Goal: Information Seeking & Learning: Learn about a topic

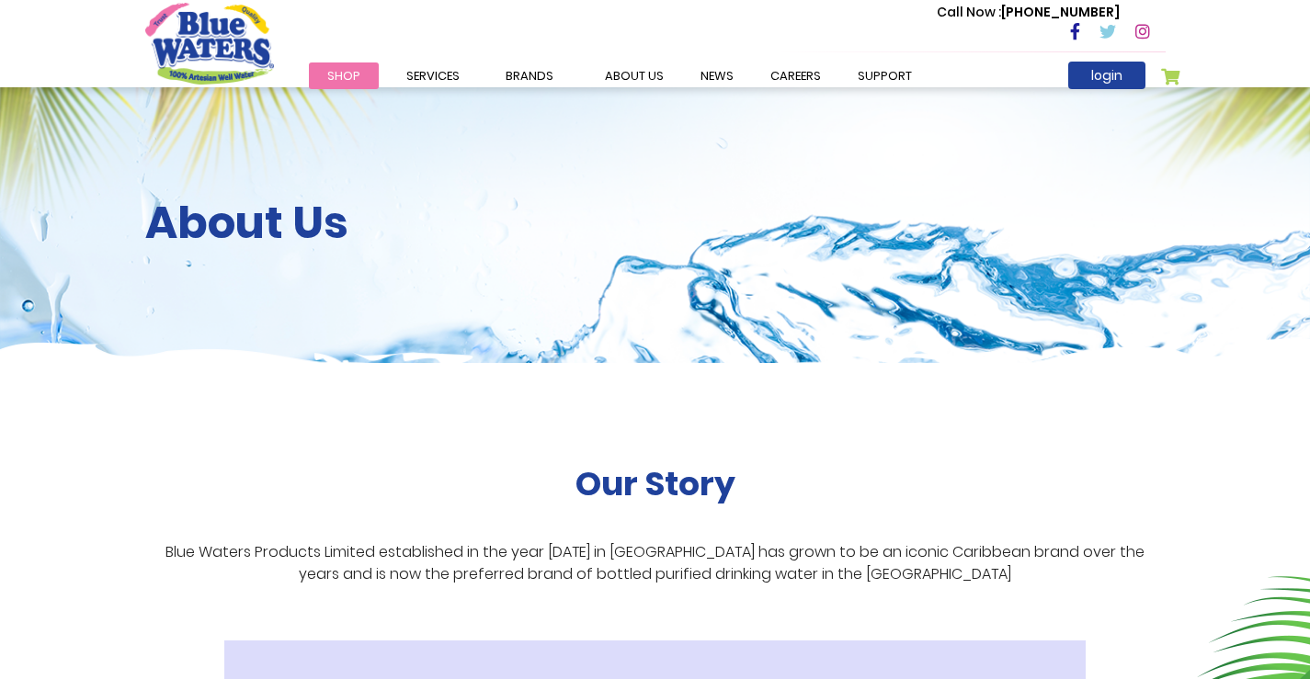
scroll to position [3310, 0]
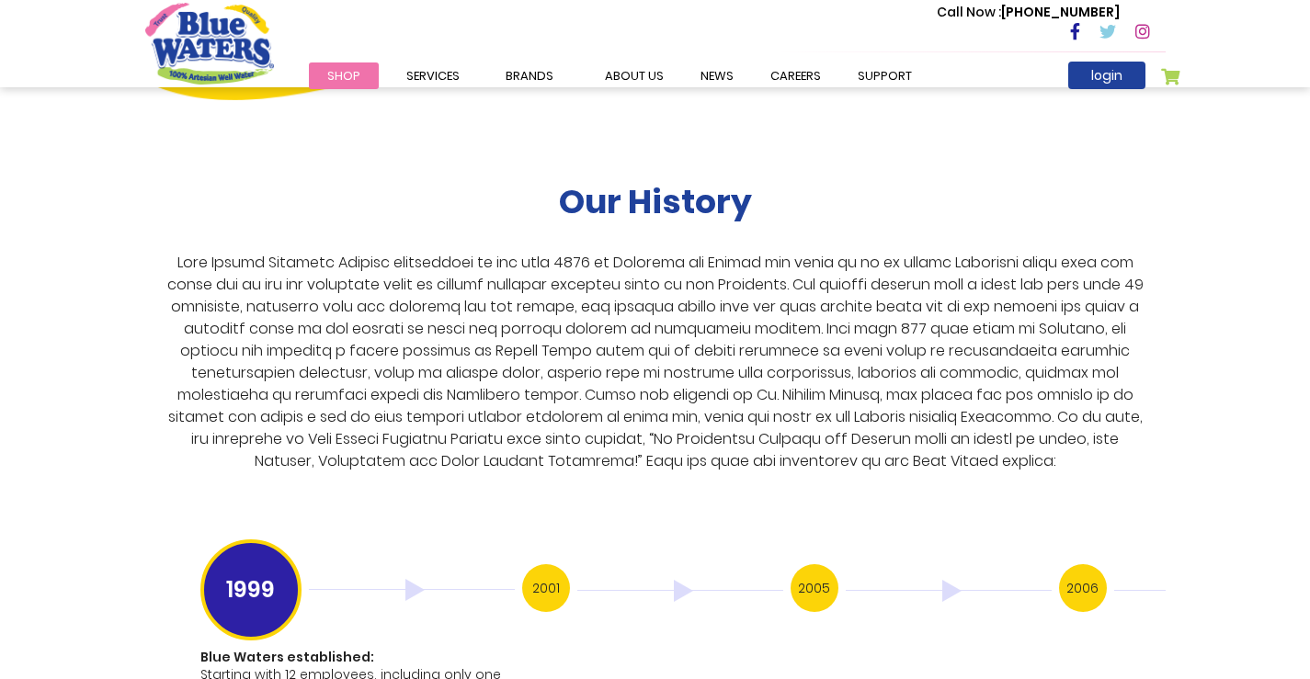
drag, startPoint x: 346, startPoint y: 34, endPoint x: 150, endPoint y: 412, distance: 425.6
click at [150, 412] on div "Our History" at bounding box center [655, 332] width 1021 height 300
drag, startPoint x: 165, startPoint y: 679, endPoint x: 568, endPoint y: 473, distance: 452.7
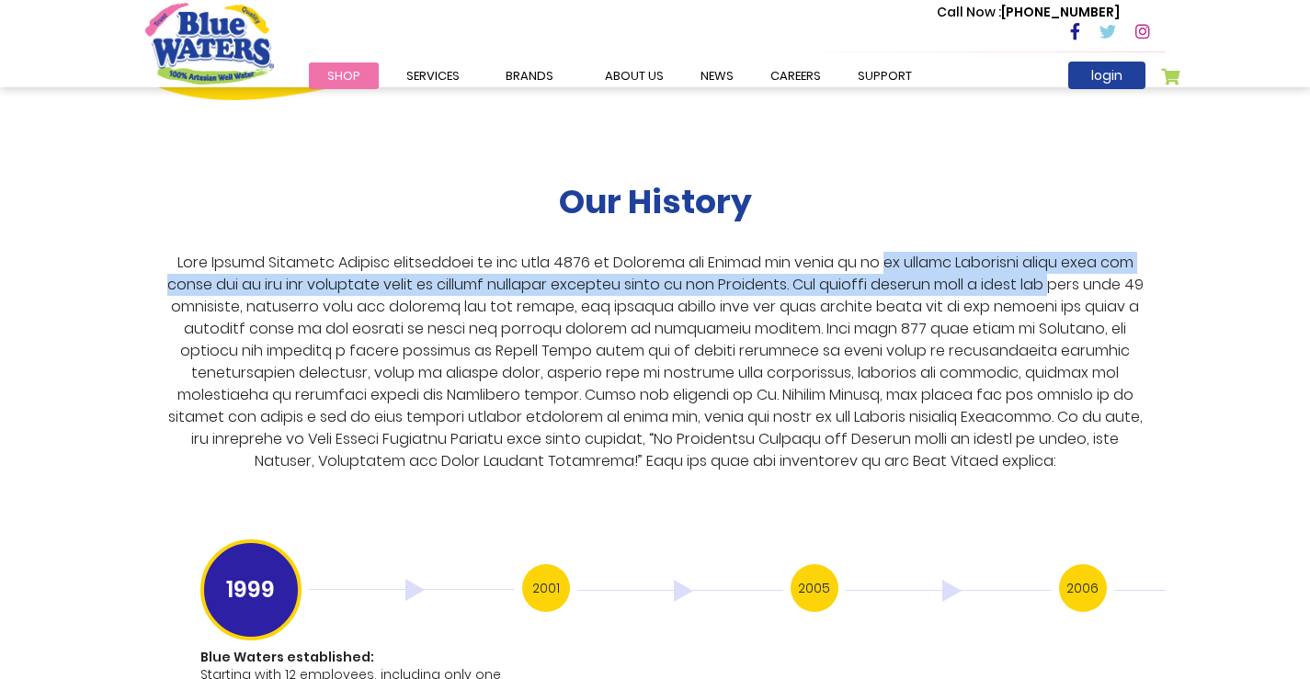
drag, startPoint x: 881, startPoint y: 241, endPoint x: 1114, endPoint y: 256, distance: 234.0
click at [1114, 256] on p at bounding box center [655, 362] width 990 height 221
click at [554, 565] on h3 "2001" at bounding box center [546, 589] width 48 height 48
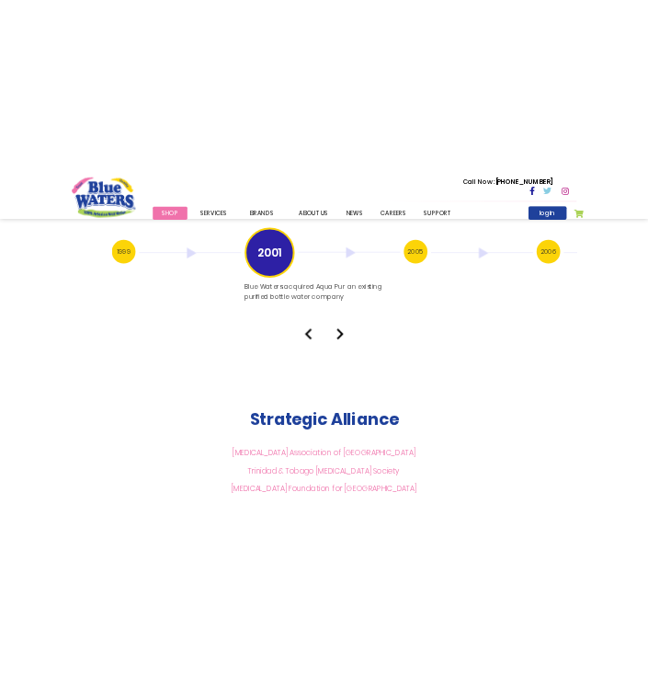
scroll to position [3770, 0]
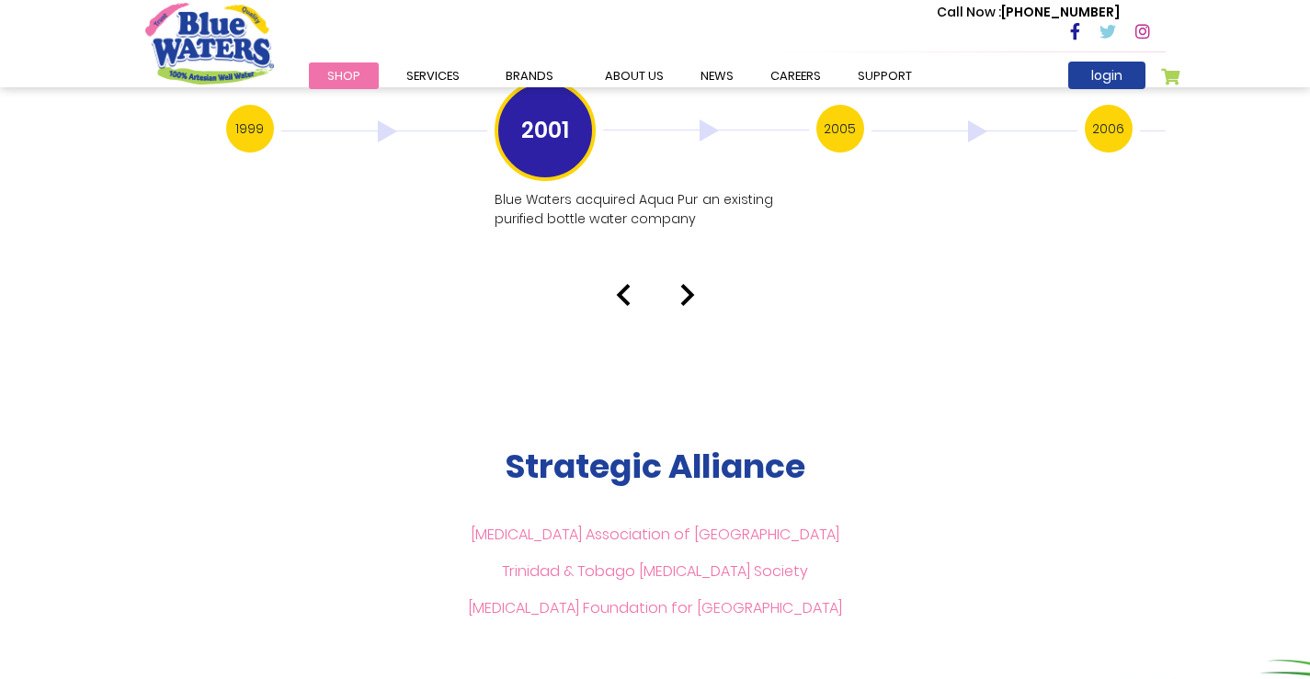
click at [675, 284] on div at bounding box center [655, 295] width 1048 height 22
click at [683, 284] on img at bounding box center [687, 295] width 15 height 22
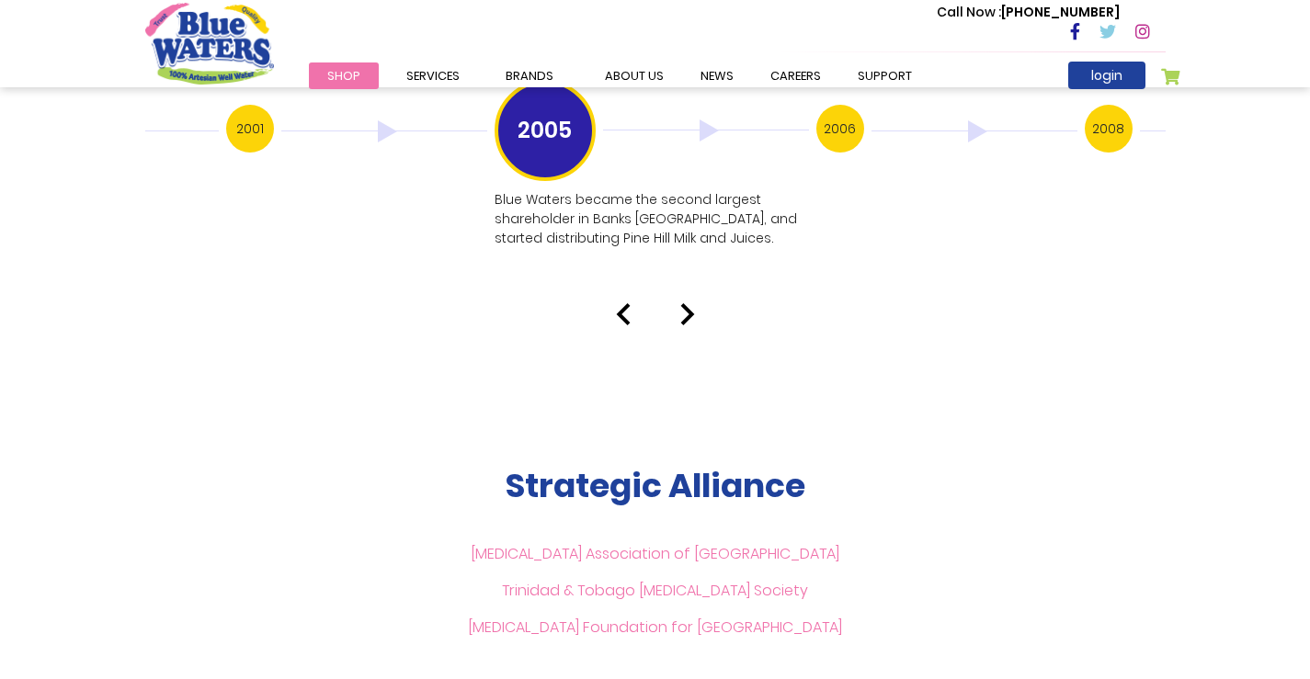
click at [685, 303] on img at bounding box center [687, 314] width 15 height 22
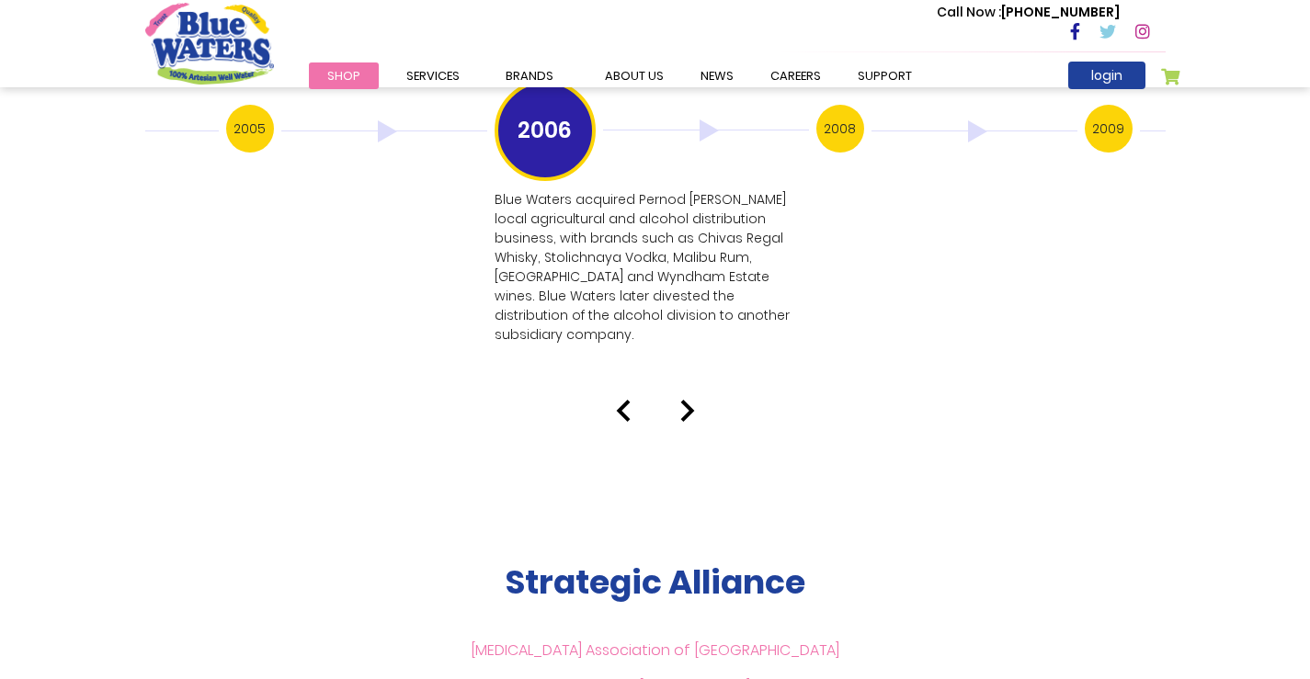
click at [681, 400] on img at bounding box center [687, 411] width 15 height 22
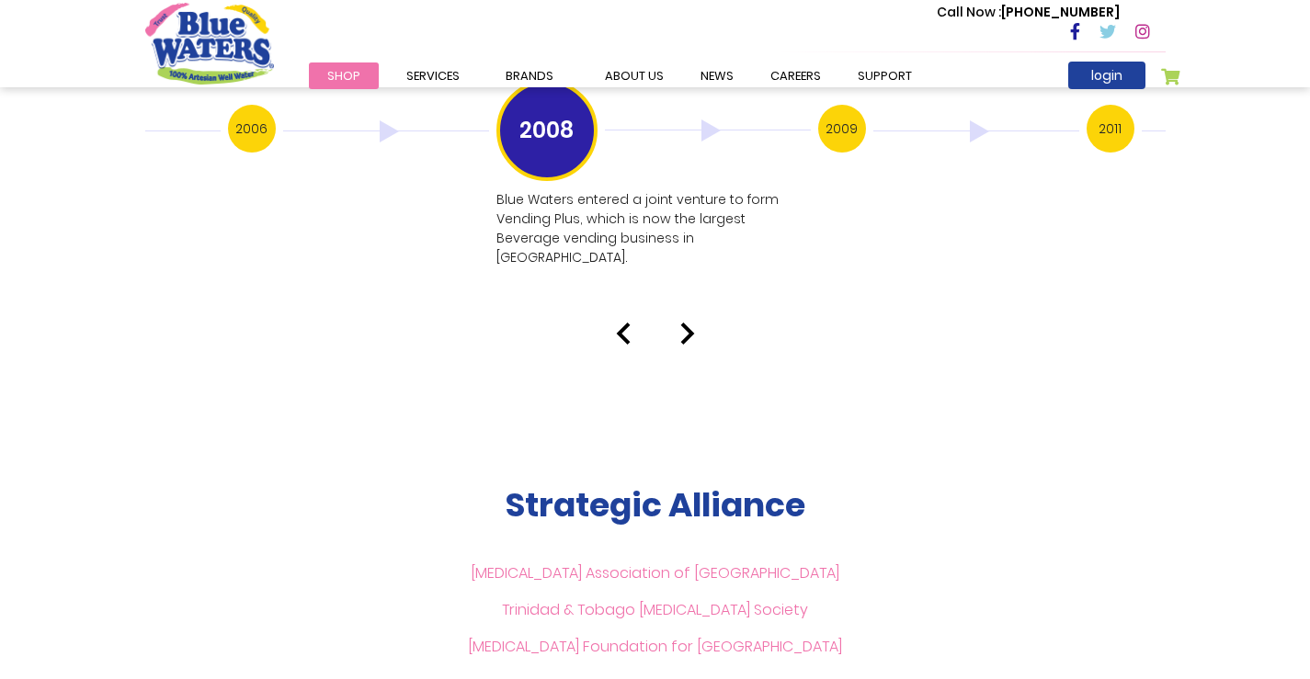
drag, startPoint x: 492, startPoint y: 173, endPoint x: 727, endPoint y: 212, distance: 238.7
click at [758, 208] on p "Blue Waters entered a joint venture to form Vending Plus, which is now the larg…" at bounding box center [652, 228] width 311 height 77
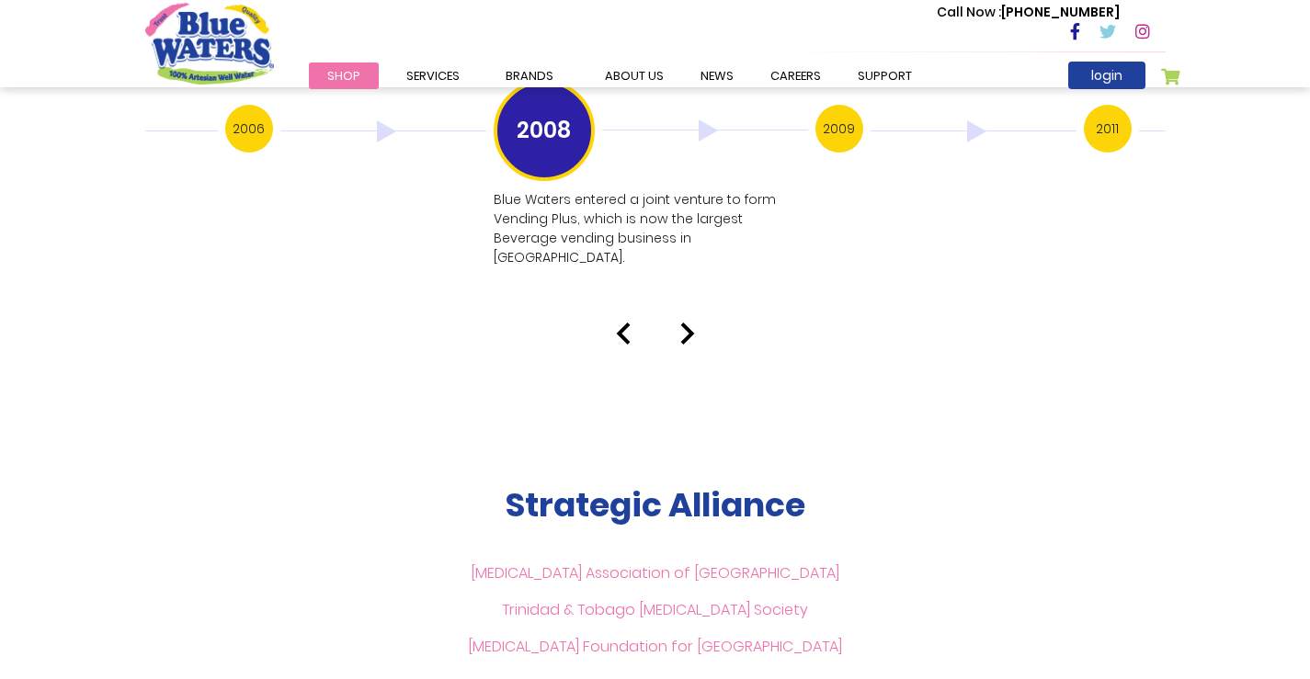
drag, startPoint x: 497, startPoint y: 173, endPoint x: 503, endPoint y: 211, distance: 38.1
click at [503, 211] on p "Blue Waters entered a joint venture to form Vending Plus, which is now the larg…" at bounding box center [649, 228] width 311 height 77
drag, startPoint x: 550, startPoint y: 159, endPoint x: 557, endPoint y: 221, distance: 62.0
click at [557, 221] on div "2008 Blue Waters entered a joint venture to form Vending Plus, which is now the…" at bounding box center [656, 178] width 322 height 197
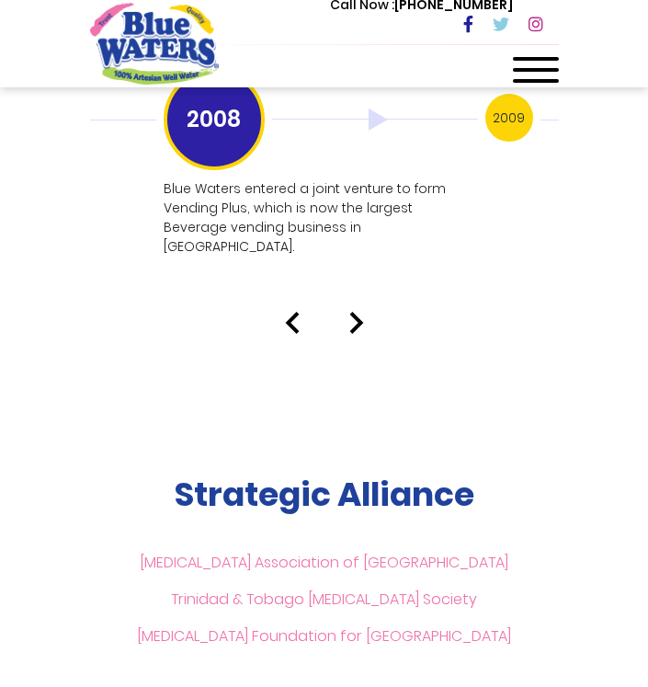
scroll to position [4873, 0]
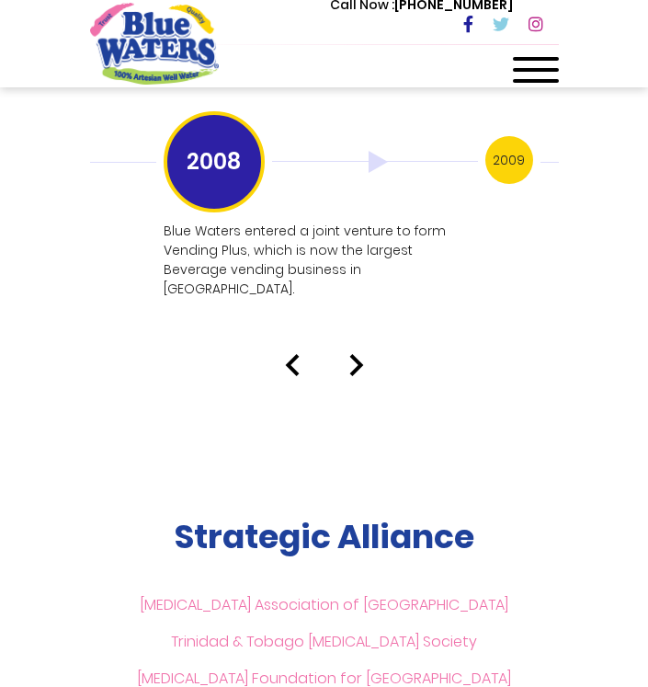
click at [356, 354] on img at bounding box center [356, 365] width 15 height 22
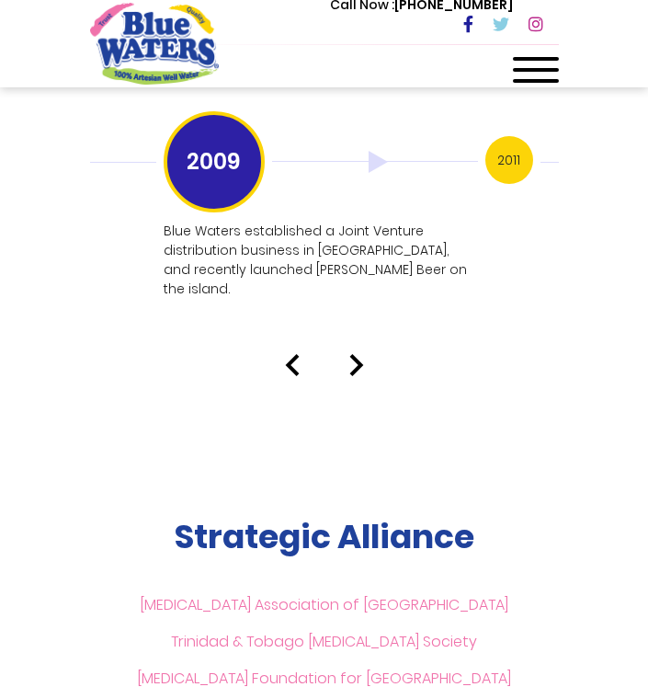
click at [356, 354] on img at bounding box center [356, 365] width 15 height 22
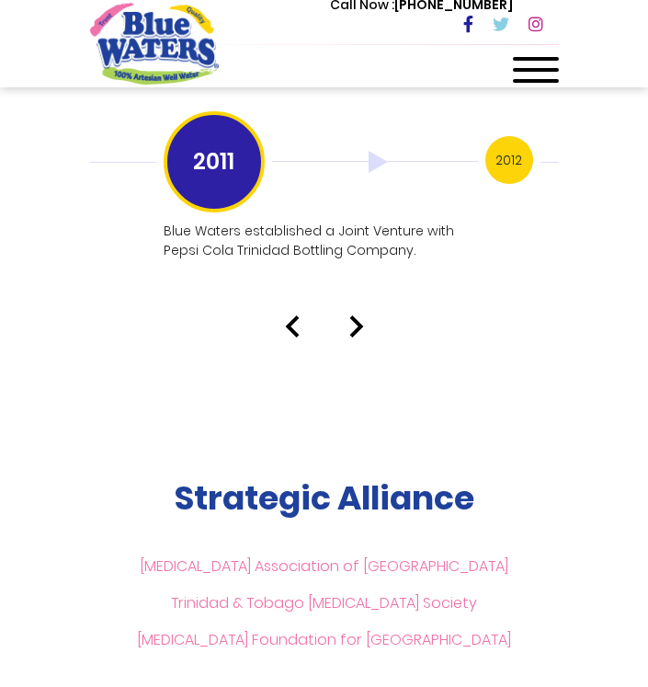
click at [354, 315] on img at bounding box center [356, 326] width 15 height 22
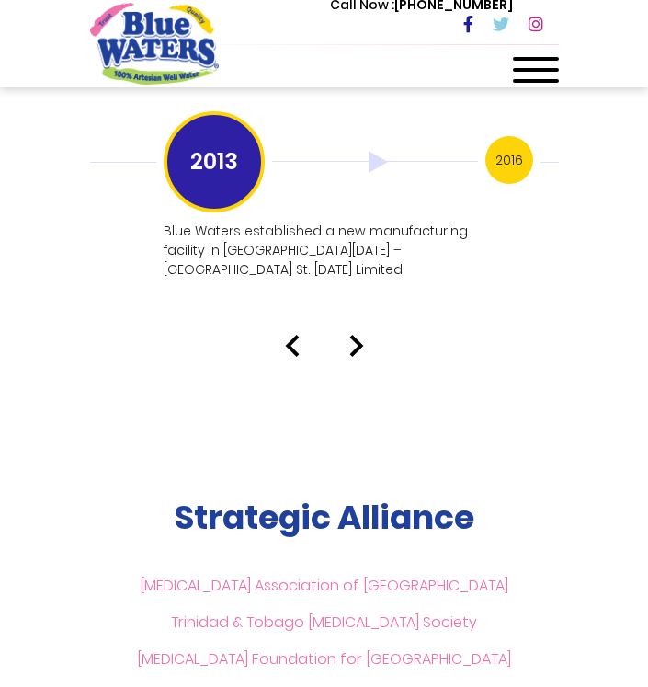
click at [354, 335] on img at bounding box center [356, 346] width 15 height 22
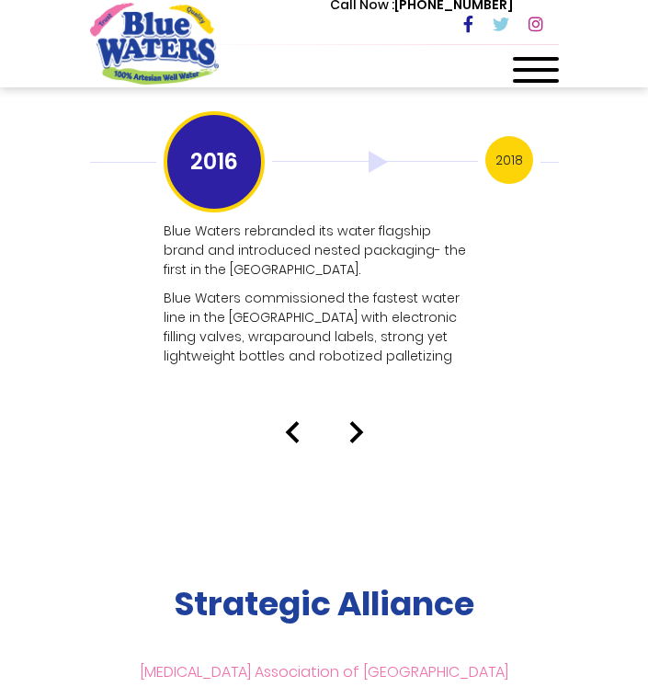
click at [355, 421] on img at bounding box center [356, 432] width 15 height 22
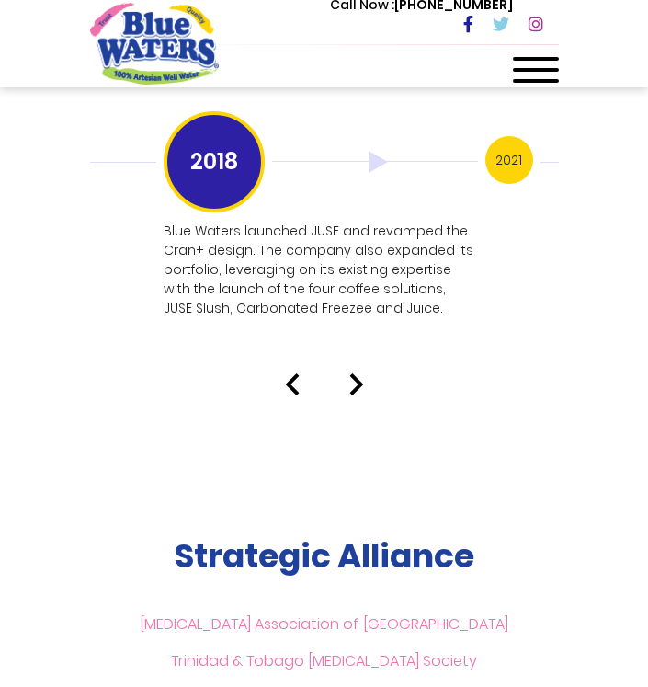
click at [345, 373] on div at bounding box center [324, 384] width 496 height 22
click at [361, 373] on img at bounding box center [356, 384] width 15 height 22
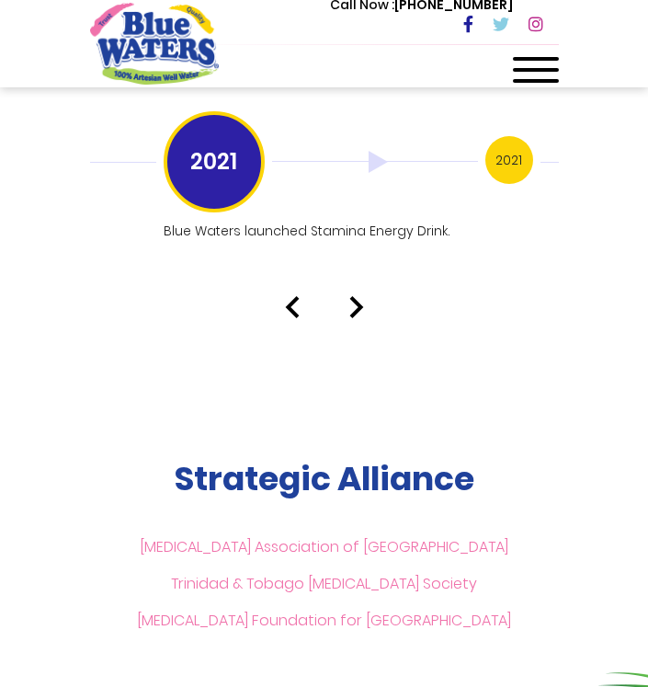
click at [353, 296] on img at bounding box center [356, 307] width 15 height 22
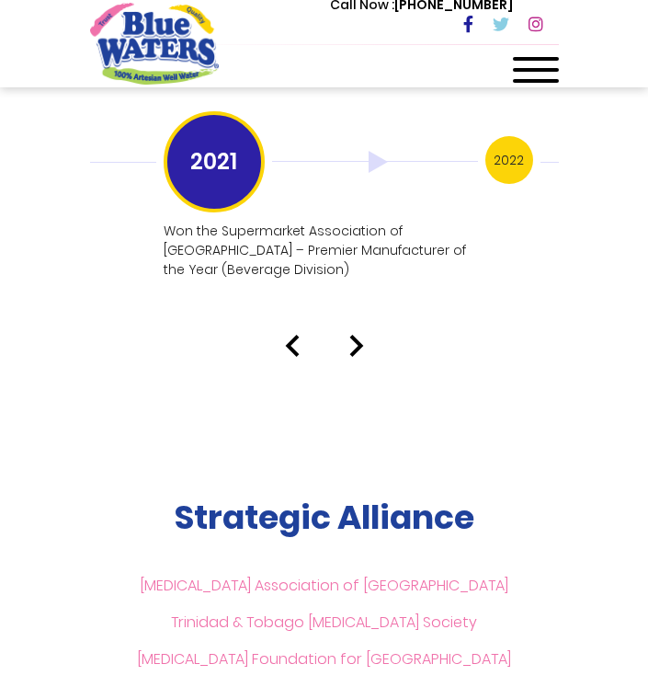
click at [358, 335] on img at bounding box center [356, 346] width 15 height 22
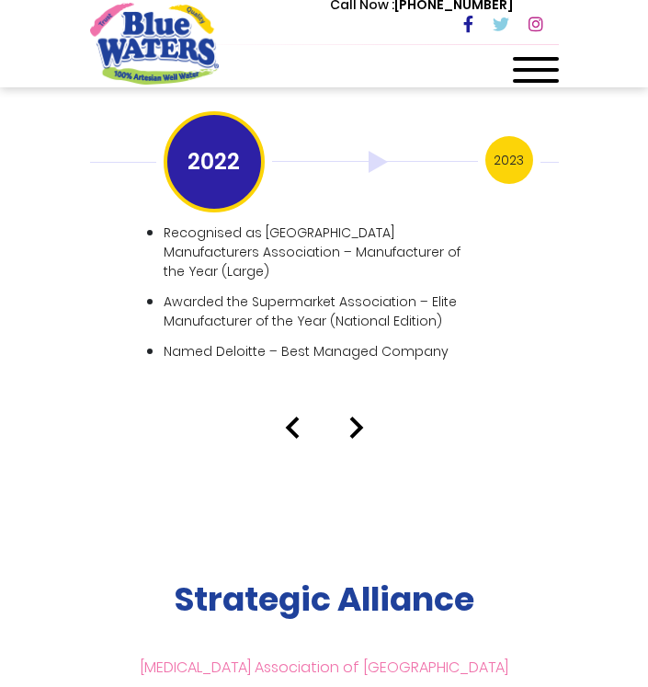
click at [359, 416] on img at bounding box center [356, 427] width 15 height 22
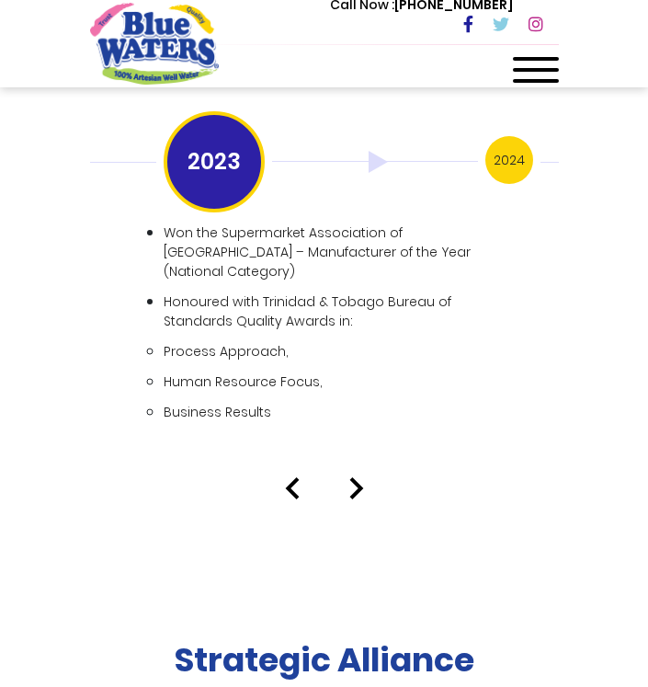
click at [349, 477] on img at bounding box center [356, 488] width 15 height 22
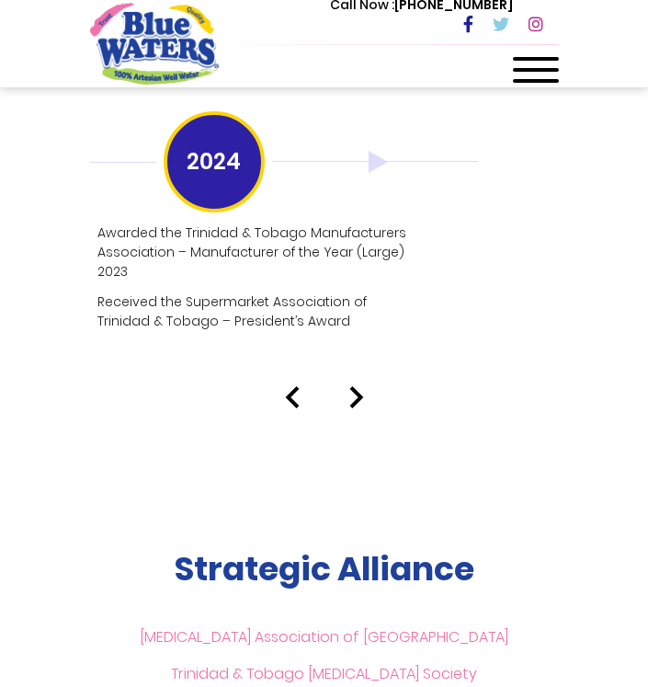
click at [353, 386] on img at bounding box center [356, 397] width 15 height 22
click at [359, 386] on img at bounding box center [356, 397] width 15 height 22
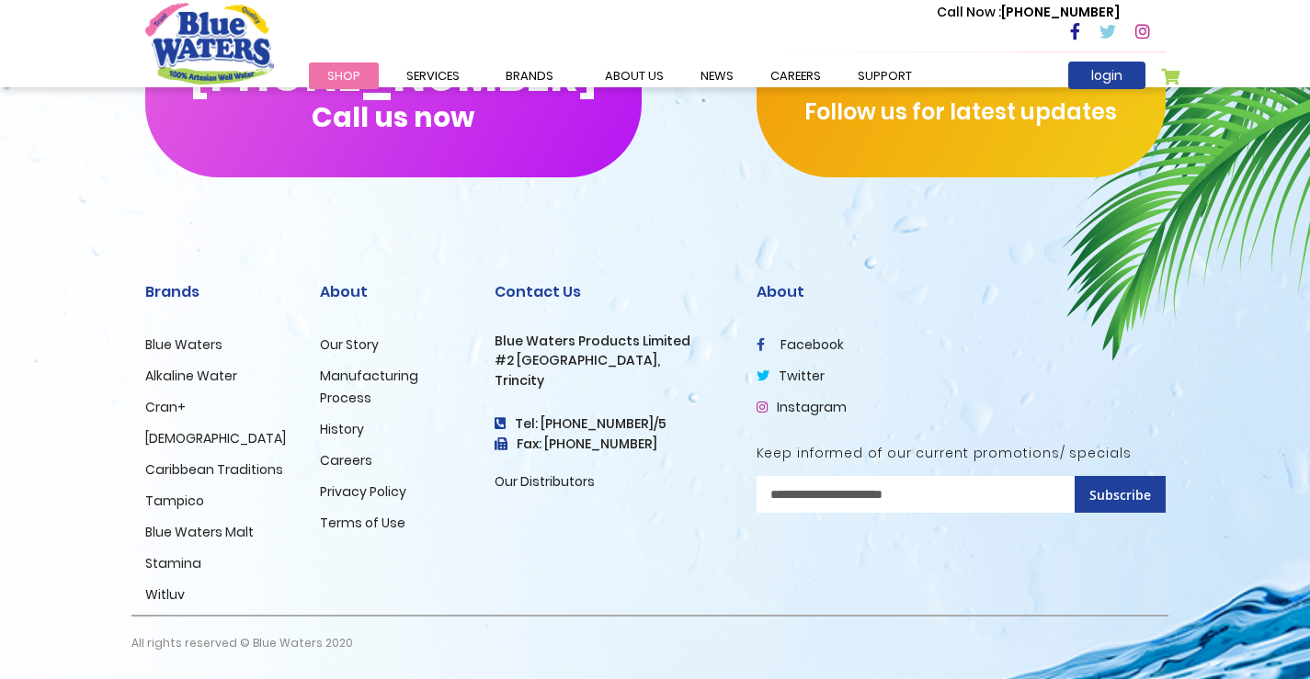
scroll to position [4513, 0]
